Goal: Ask a question

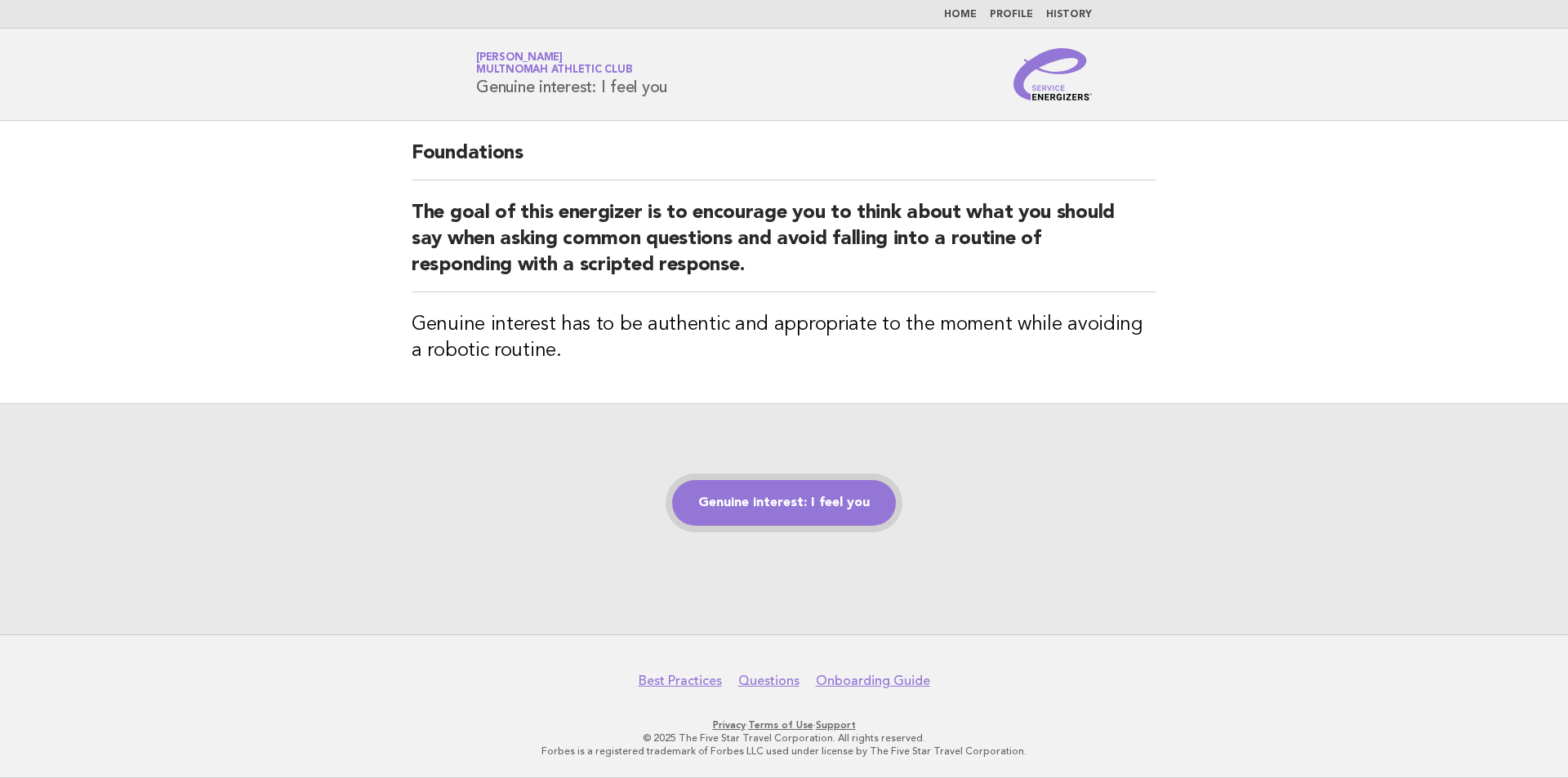
click at [771, 492] on link "Genuine interest: I feel you" at bounding box center [783, 502] width 224 height 46
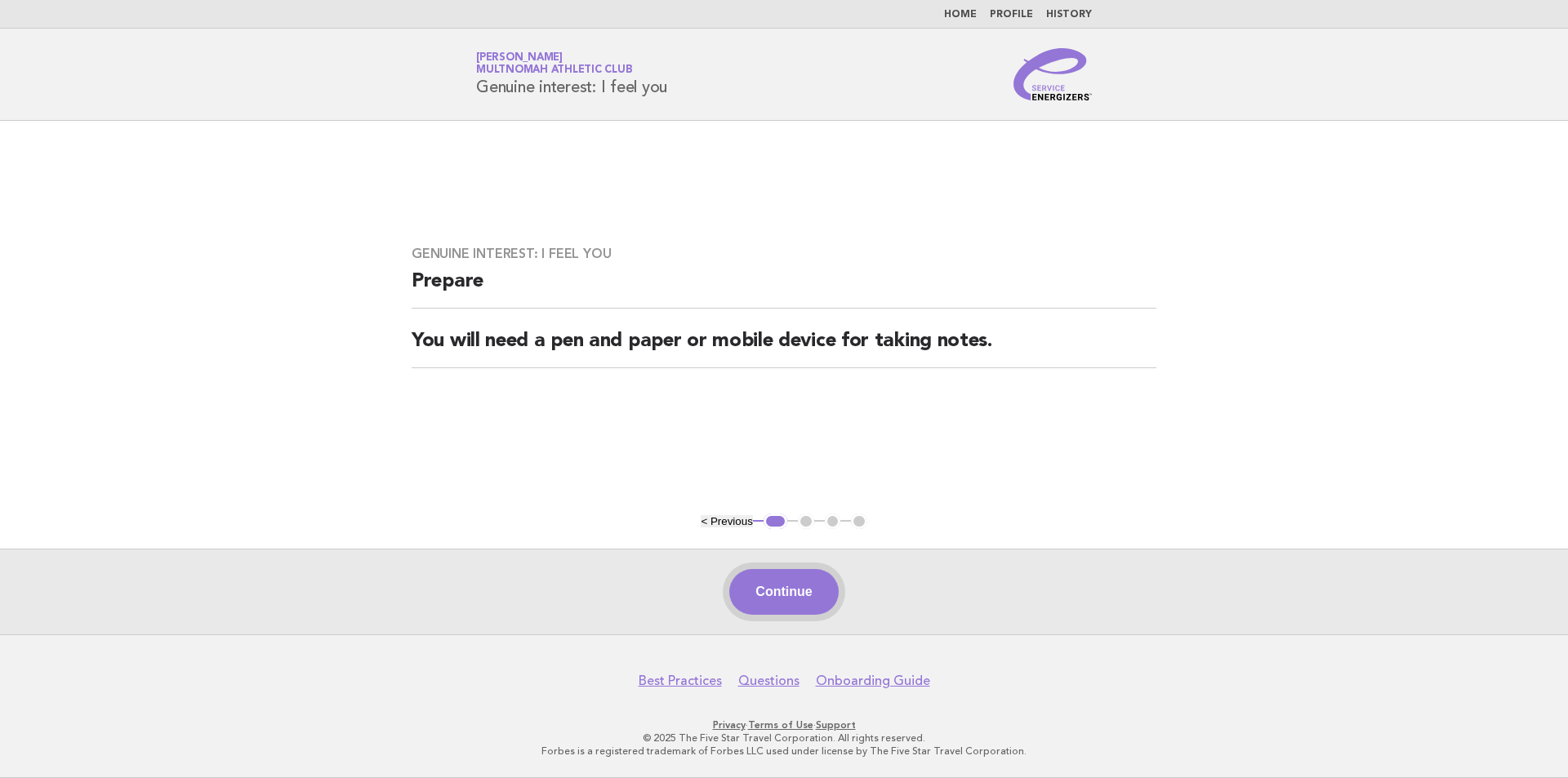
click at [803, 580] on button "Continue" at bounding box center [784, 591] width 109 height 46
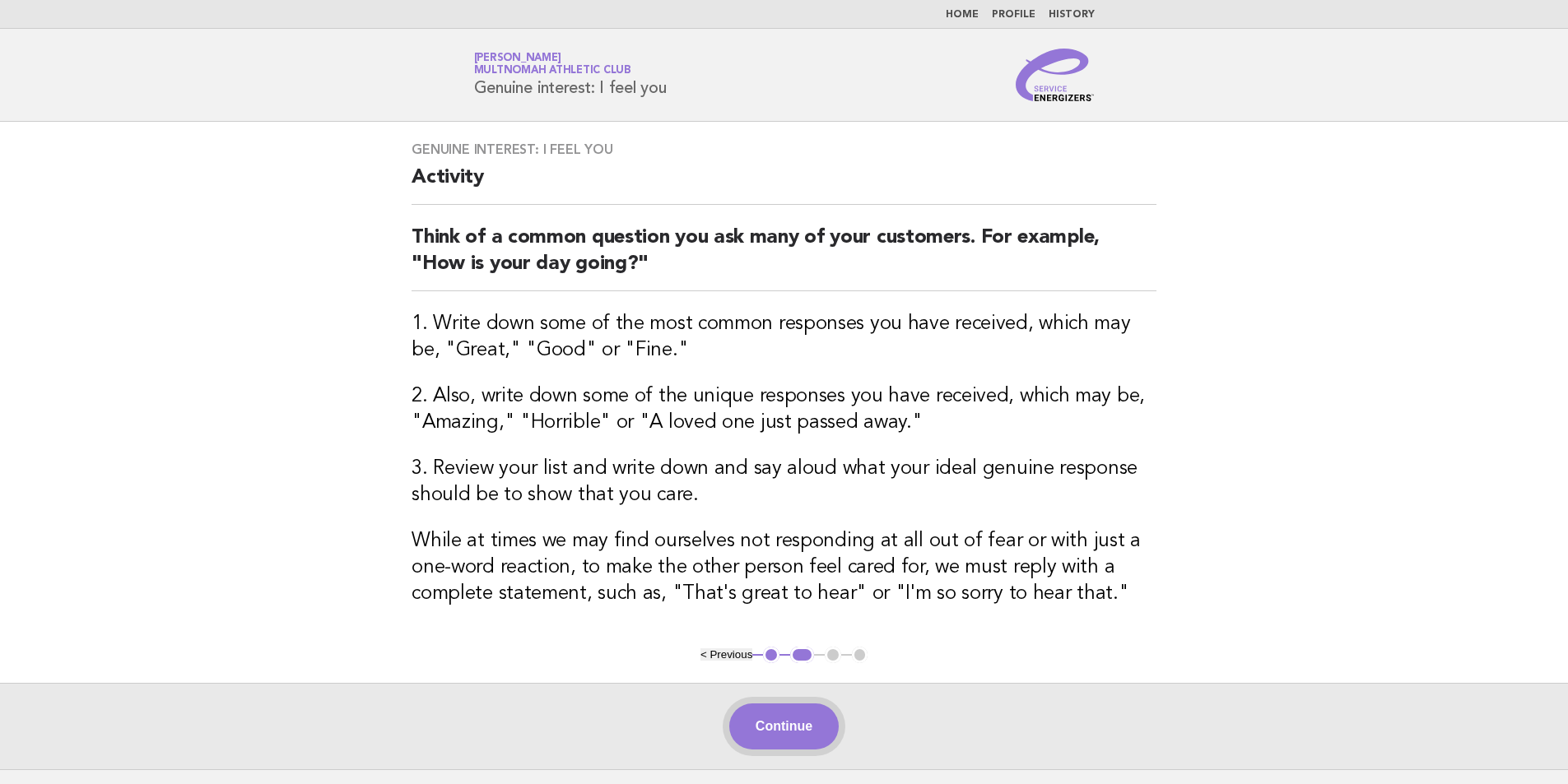
click at [786, 720] on button "Continue" at bounding box center [784, 726] width 110 height 46
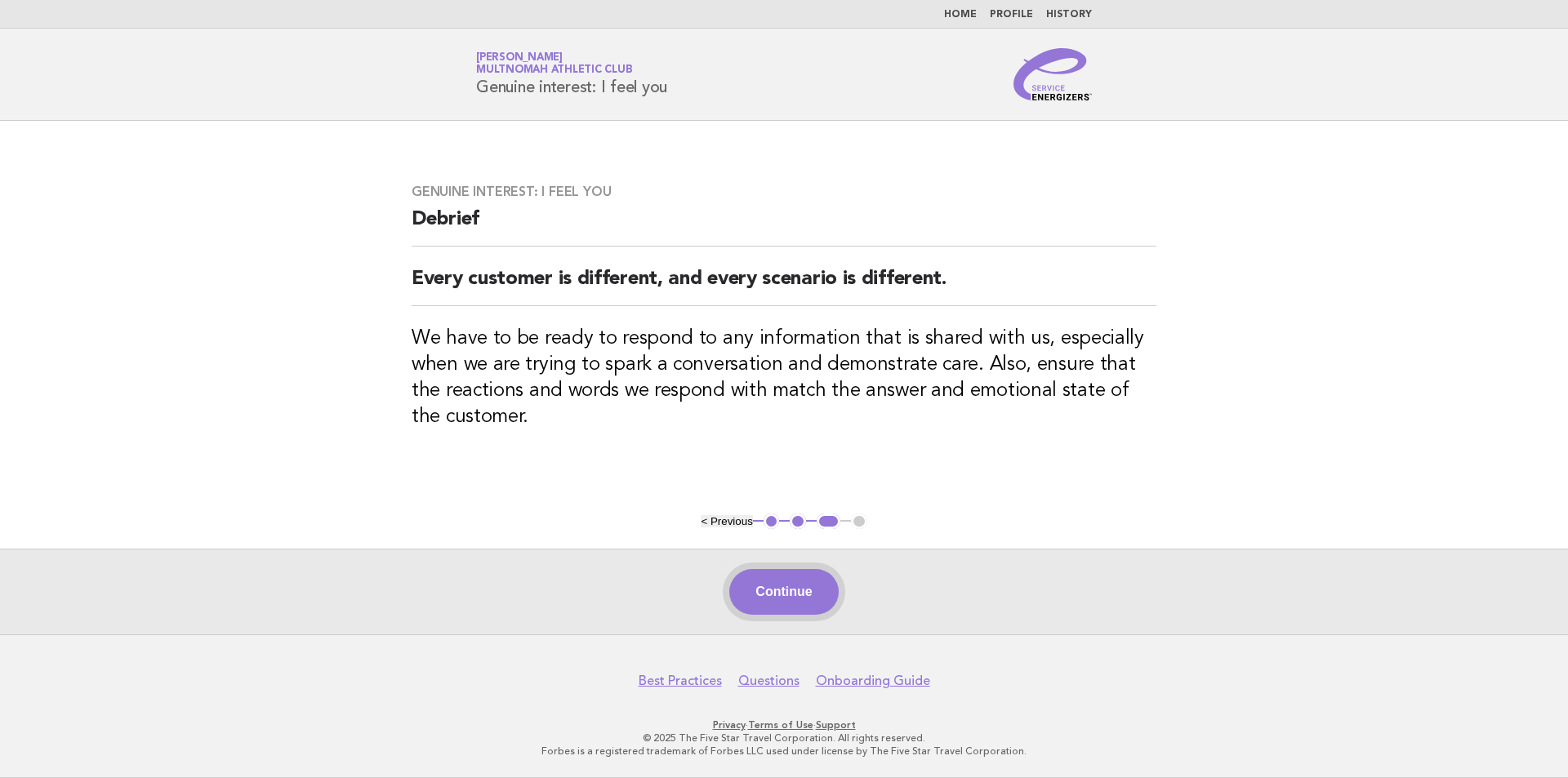
click at [795, 608] on button "Continue" at bounding box center [784, 591] width 109 height 46
